Goal: Transaction & Acquisition: Purchase product/service

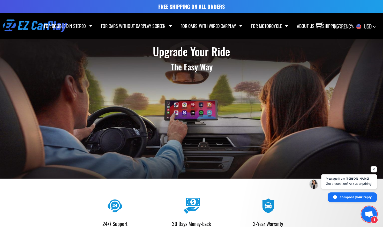
click at [27, 119] on img at bounding box center [191, 109] width 383 height 140
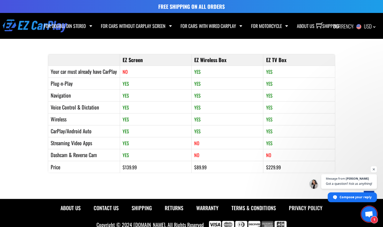
scroll to position [413, 0]
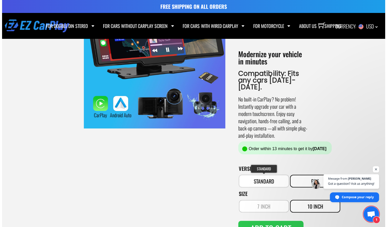
scroll to position [100, 0]
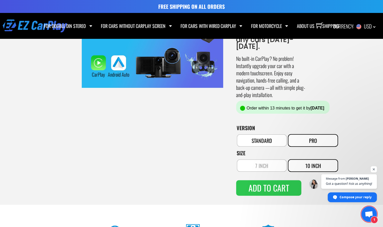
click at [268, 180] on button "Add to cart" at bounding box center [268, 188] width 65 height 16
